Goal: Find specific fact: Find specific fact

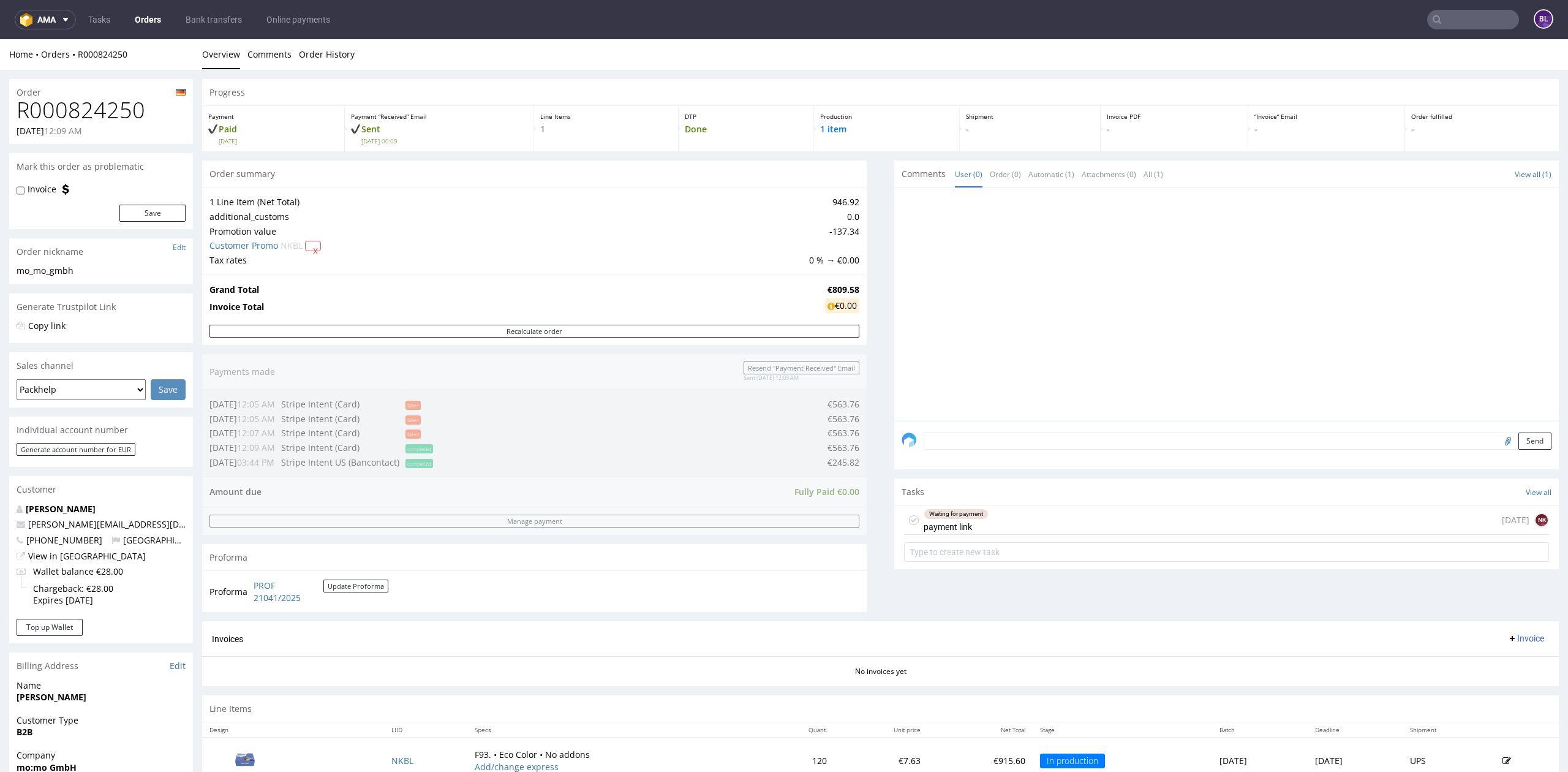
scroll to position [299, 0]
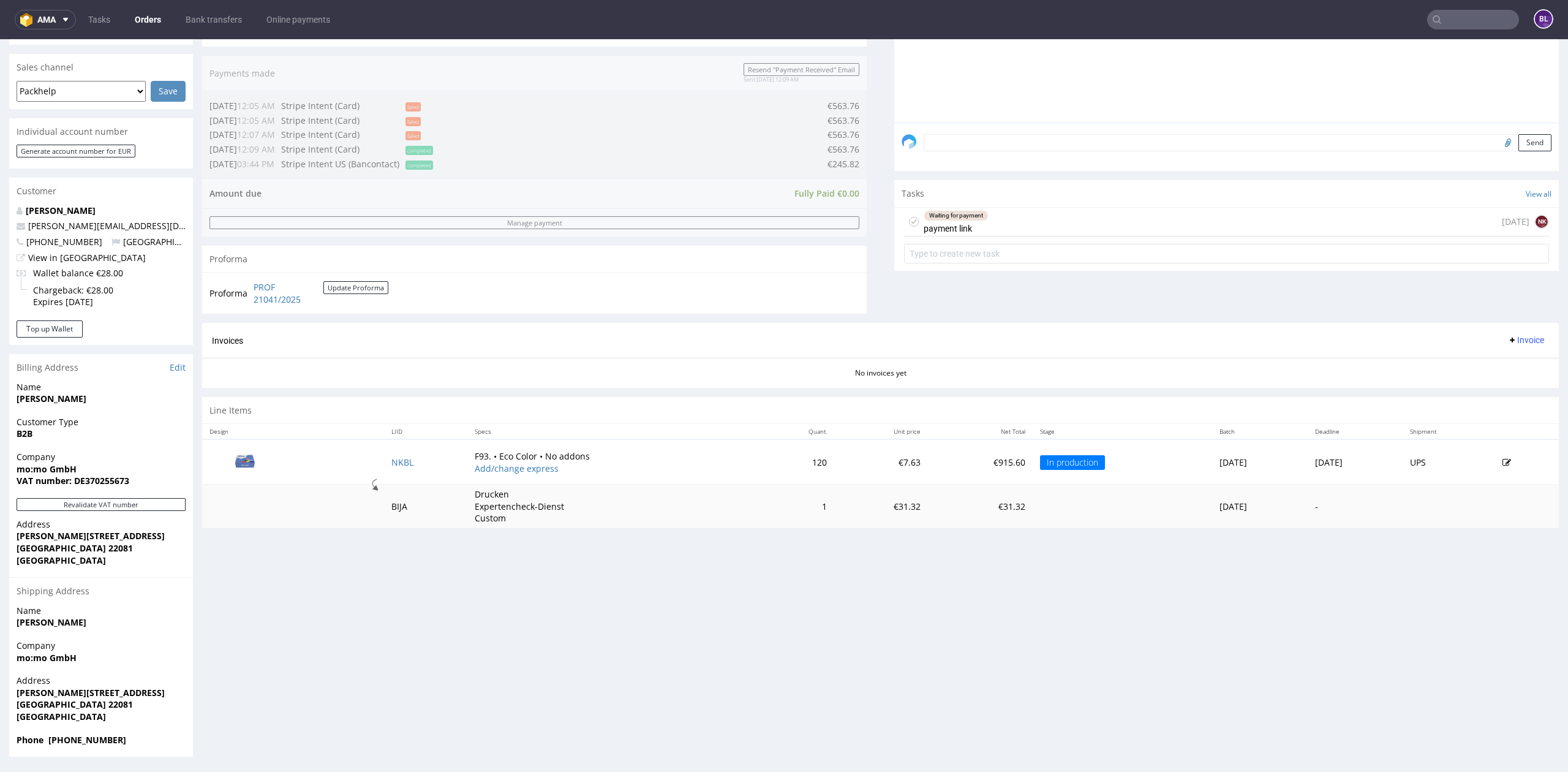
click at [1446, 14] on input "text" at bounding box center [1472, 20] width 92 height 20
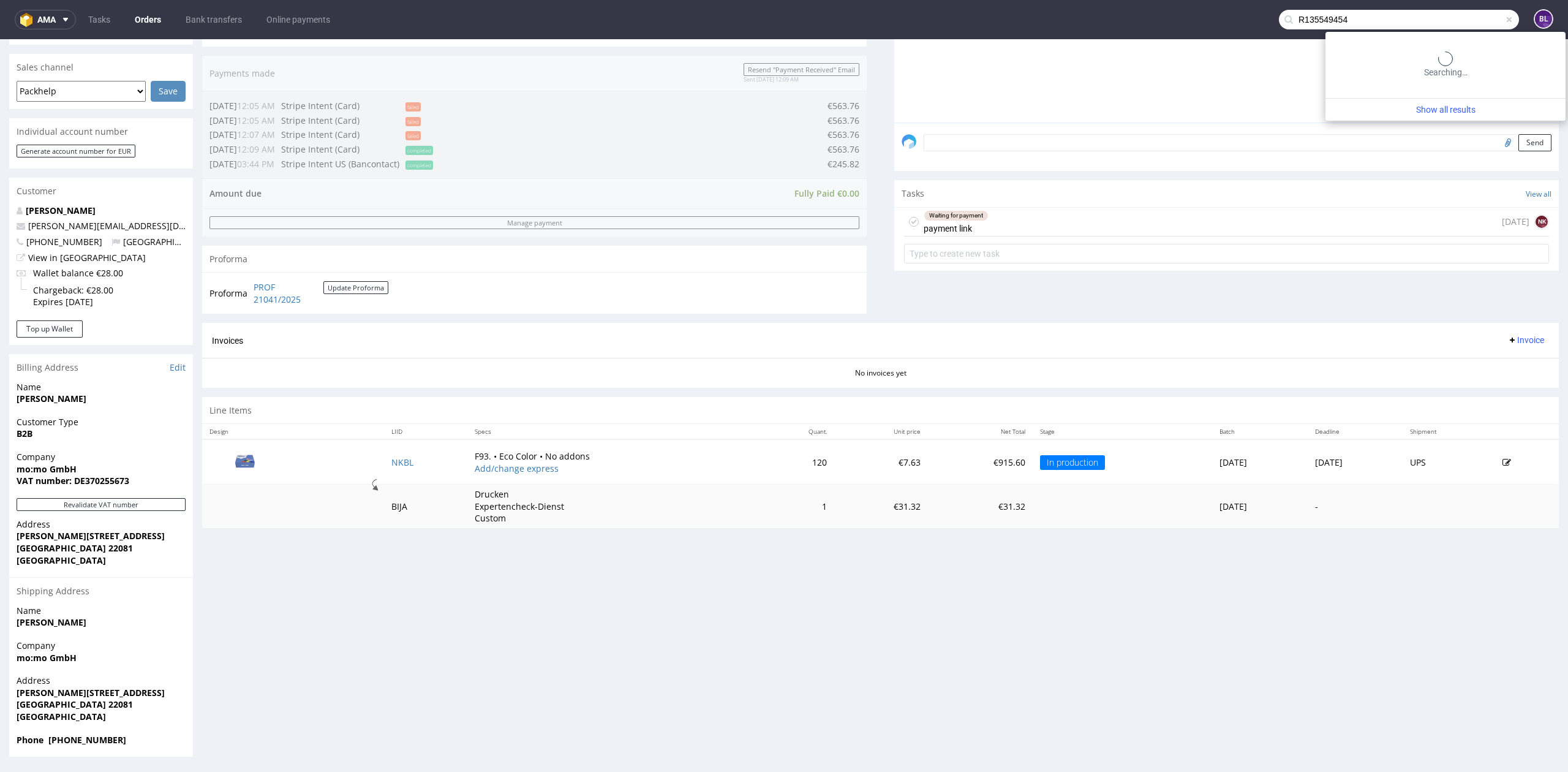
type input "R135549454"
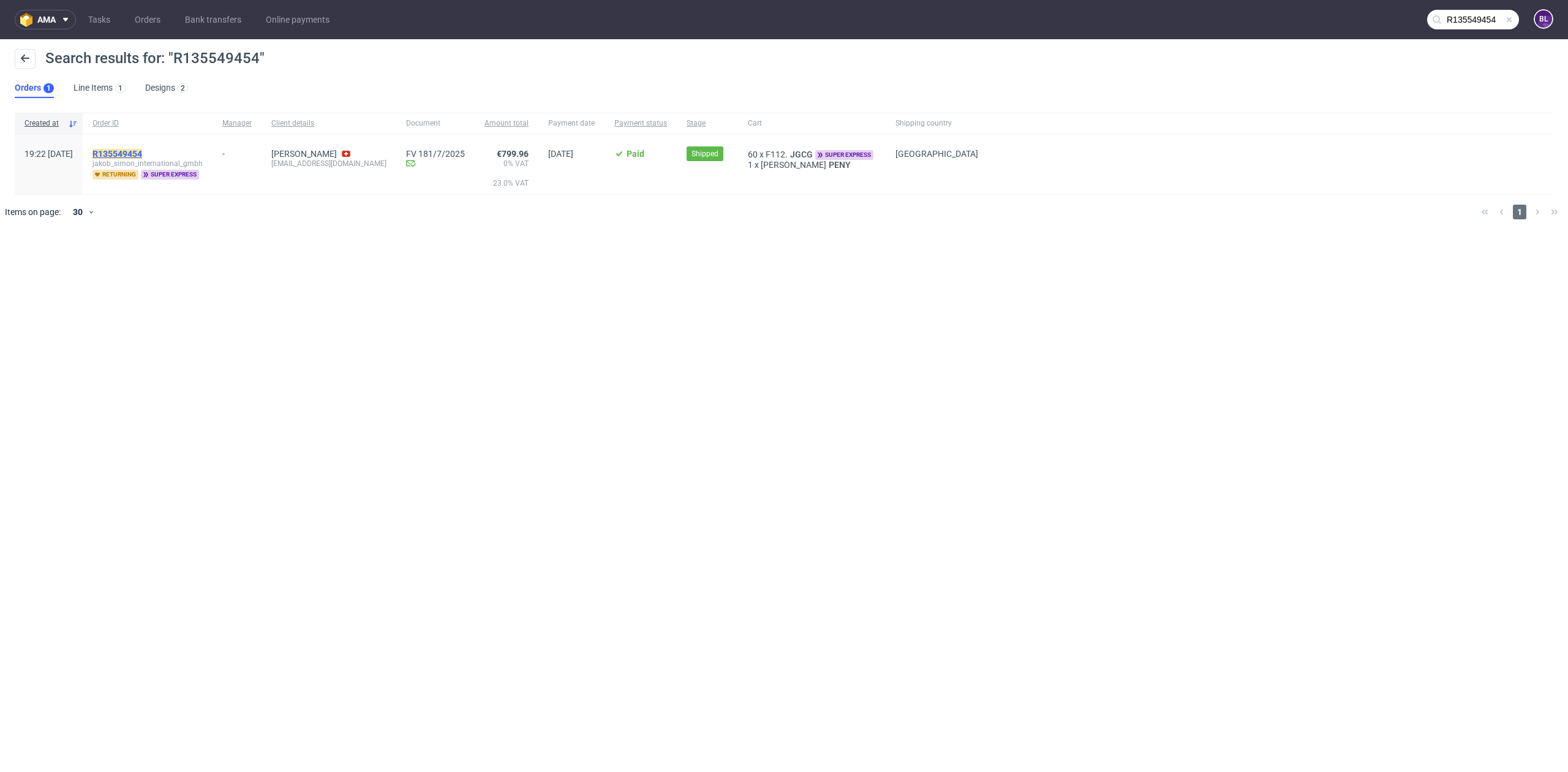
click at [142, 154] on mark "R135549454" at bounding box center [117, 154] width 49 height 10
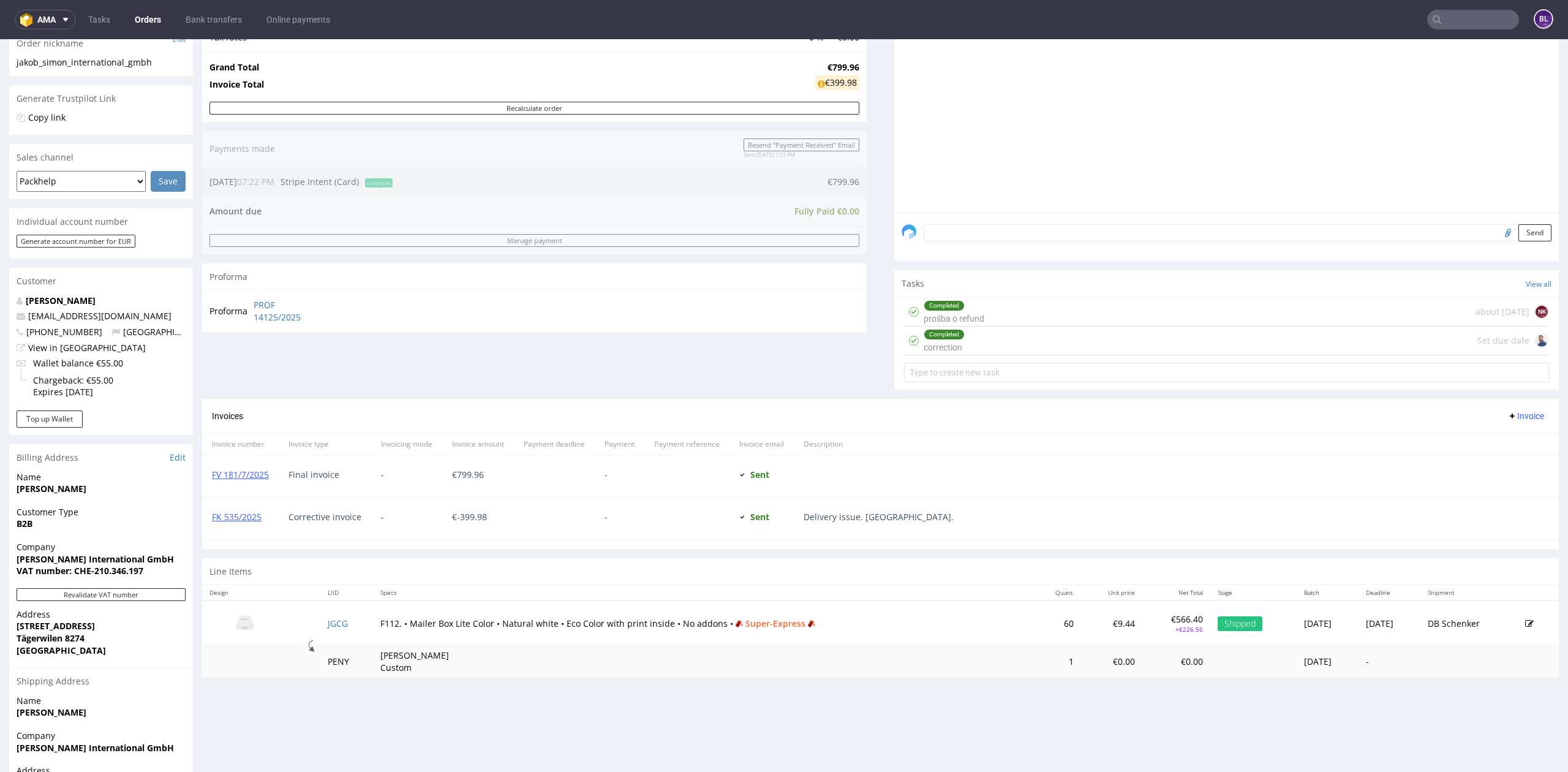
scroll to position [299, 0]
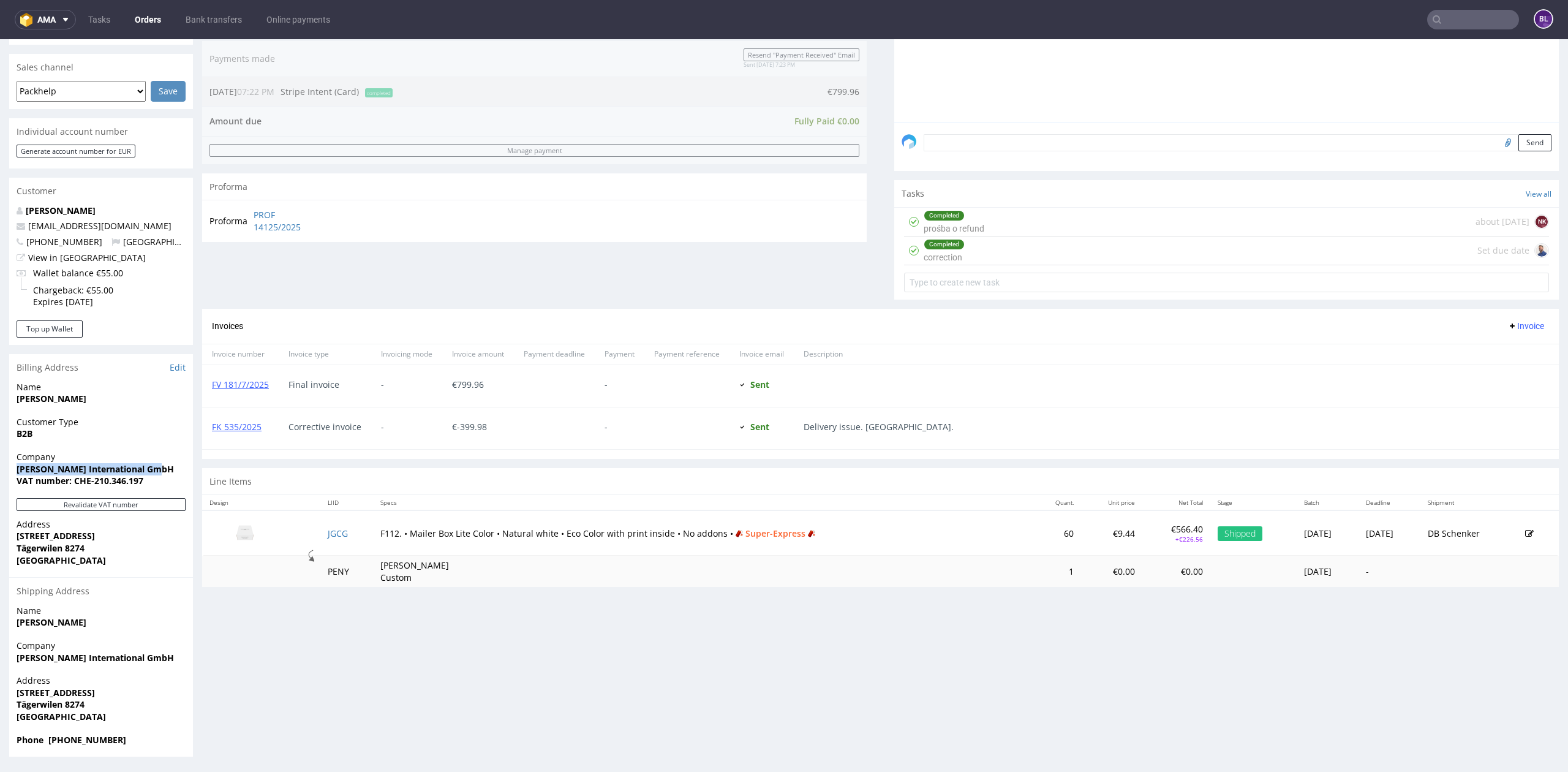
drag, startPoint x: 17, startPoint y: 469, endPoint x: 170, endPoint y: 463, distance: 153.1
click at [170, 463] on span "[PERSON_NAME] International GmbH" at bounding box center [101, 469] width 169 height 12
copy strong "[PERSON_NAME] International GmbH"
click at [46, 468] on strong "[PERSON_NAME] International GmbH" at bounding box center [95, 469] width 158 height 12
drag, startPoint x: 15, startPoint y: 467, endPoint x: 167, endPoint y: 463, distance: 152.1
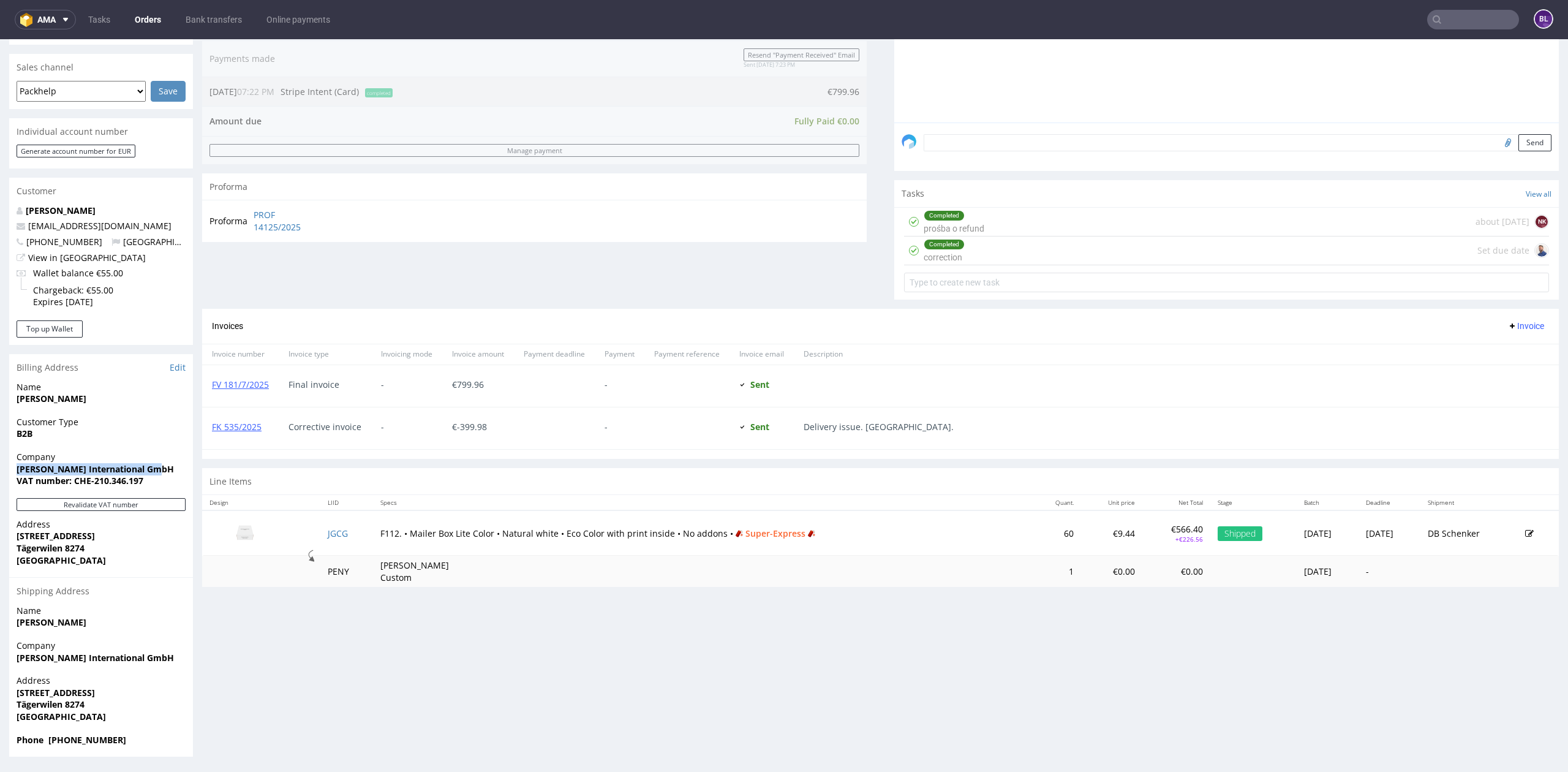
click at [165, 463] on div "Company [PERSON_NAME] International GmbH VAT number: CHE-210.346.197" at bounding box center [101, 474] width 184 height 47
copy strong "[PERSON_NAME] International GmbH"
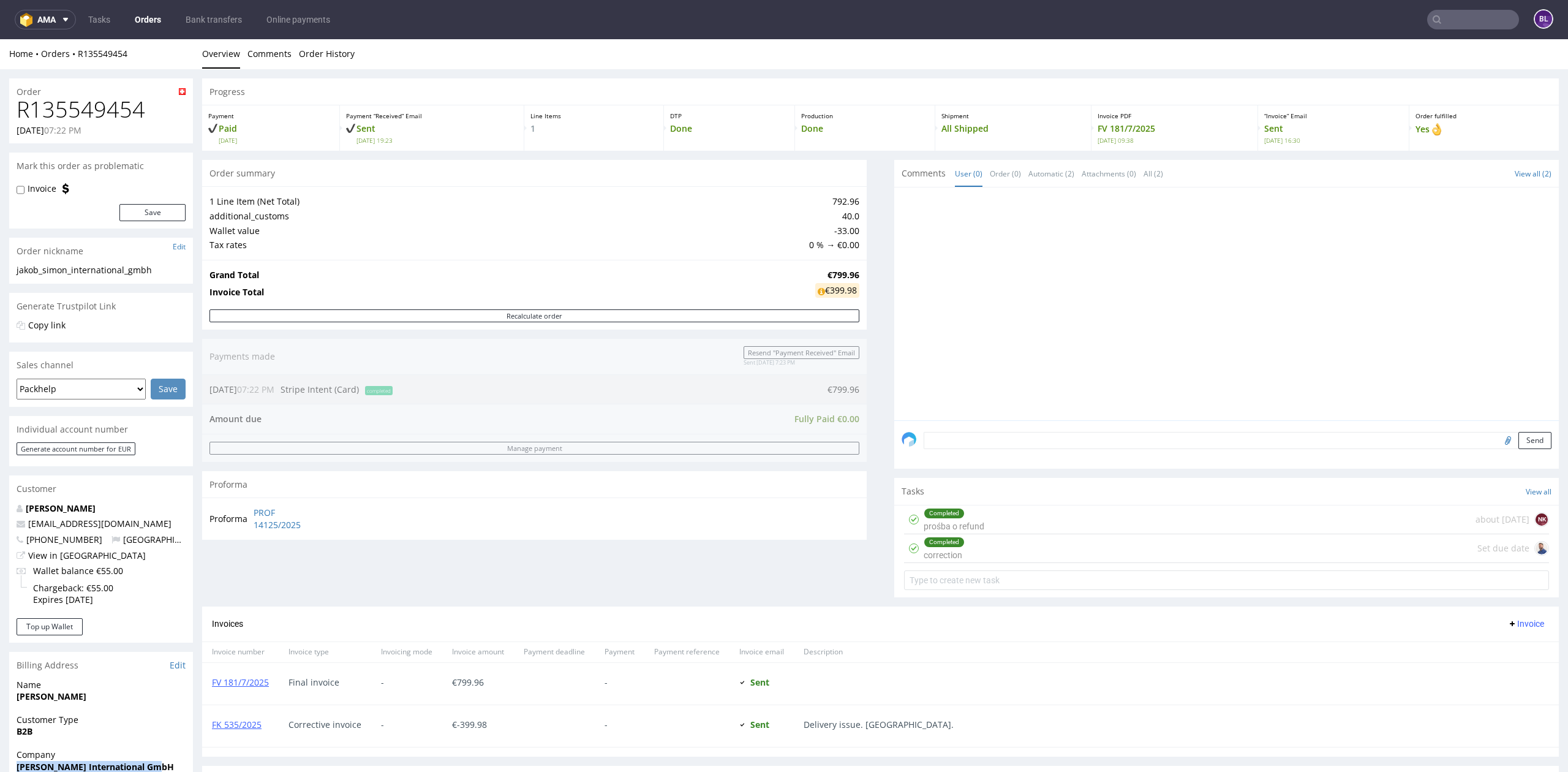
scroll to position [0, 0]
